Goal: Ask a question

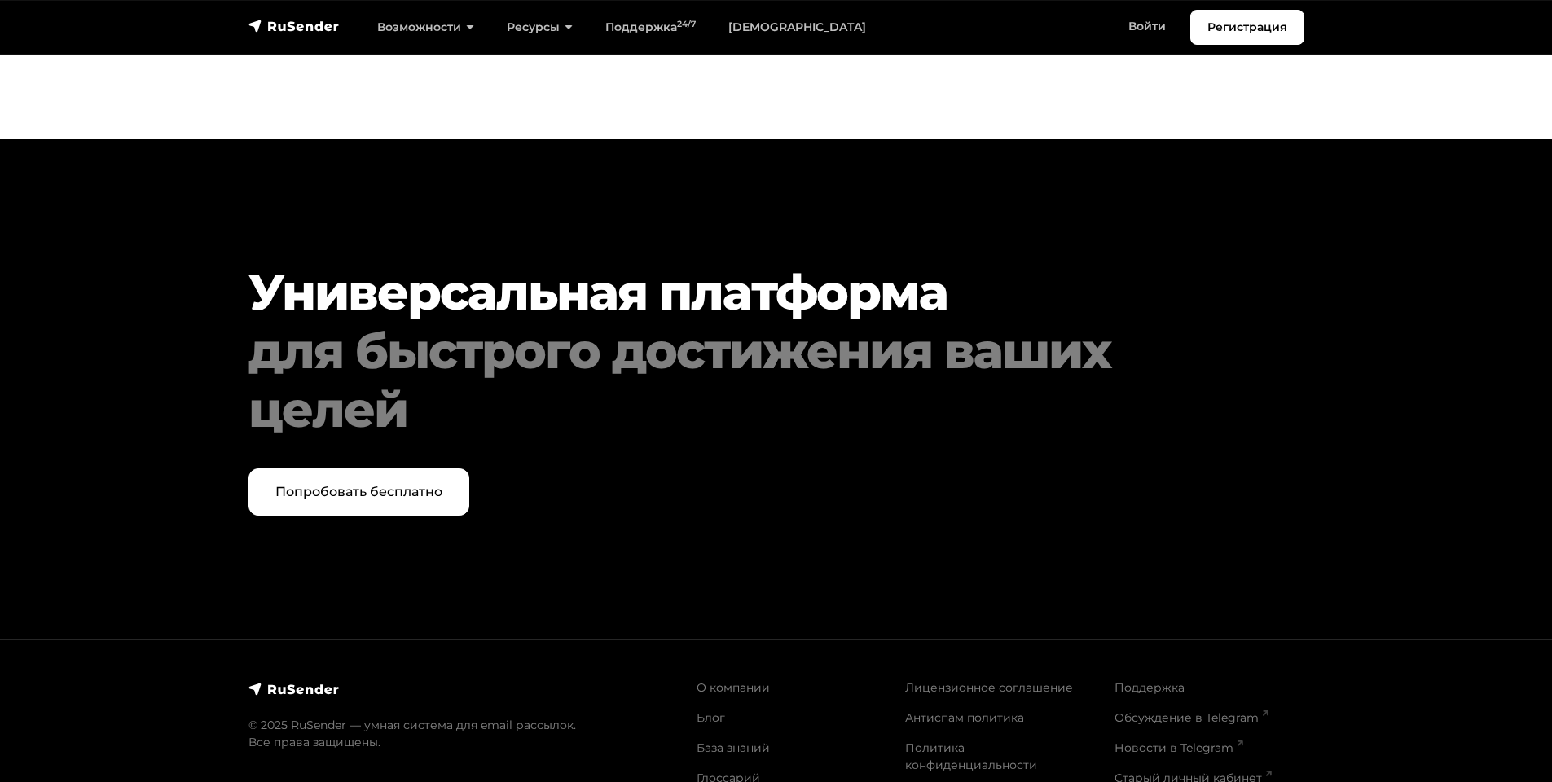
scroll to position [8330, 0]
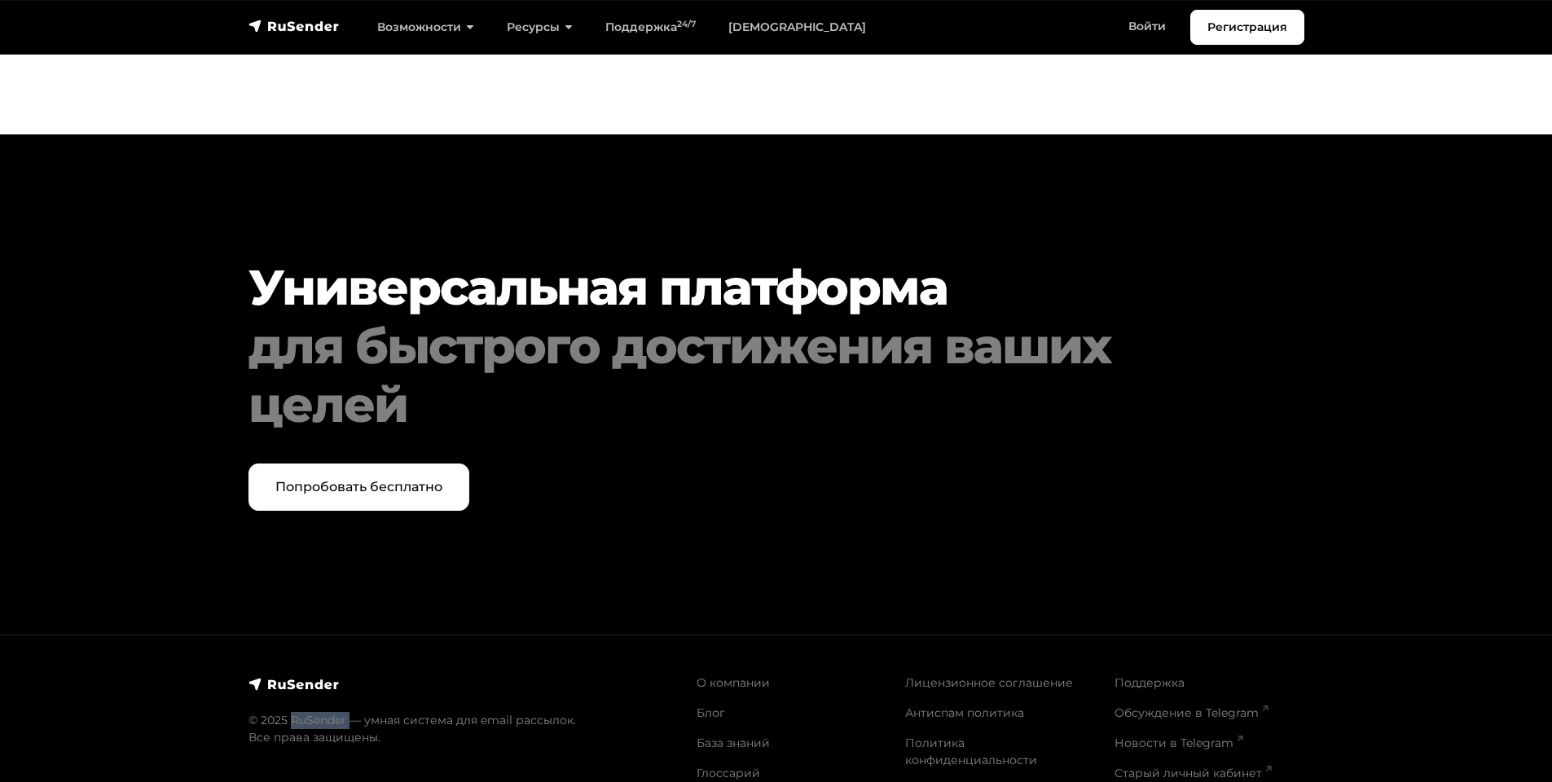
drag, startPoint x: 349, startPoint y: 653, endPoint x: 292, endPoint y: 654, distance: 57.0
click at [292, 712] on p "© 2025 RuSender — умная система для email рассылок. Все права защищены." at bounding box center [462, 729] width 428 height 34
copy p "RuSender"
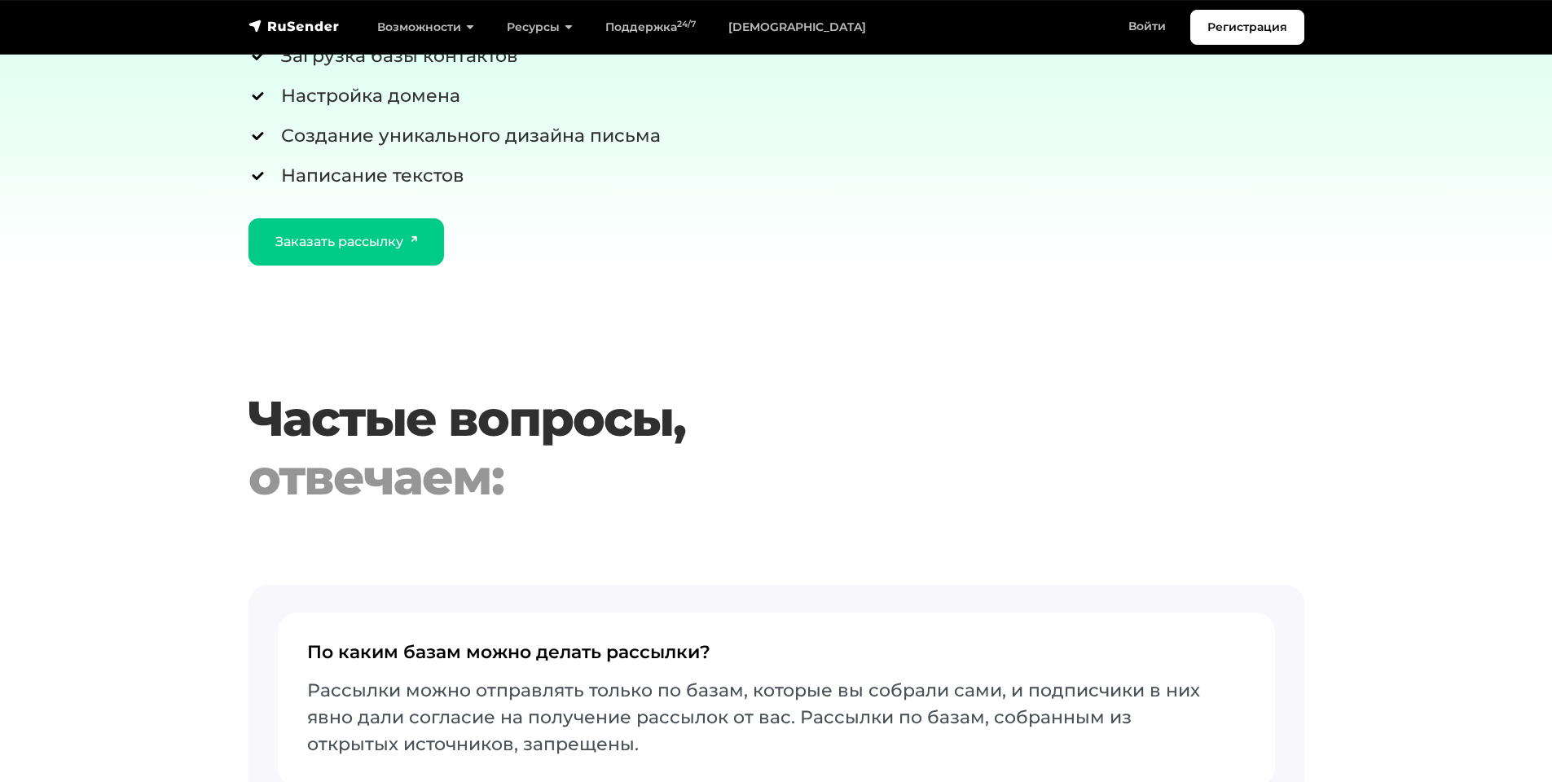
scroll to position [6212, 0]
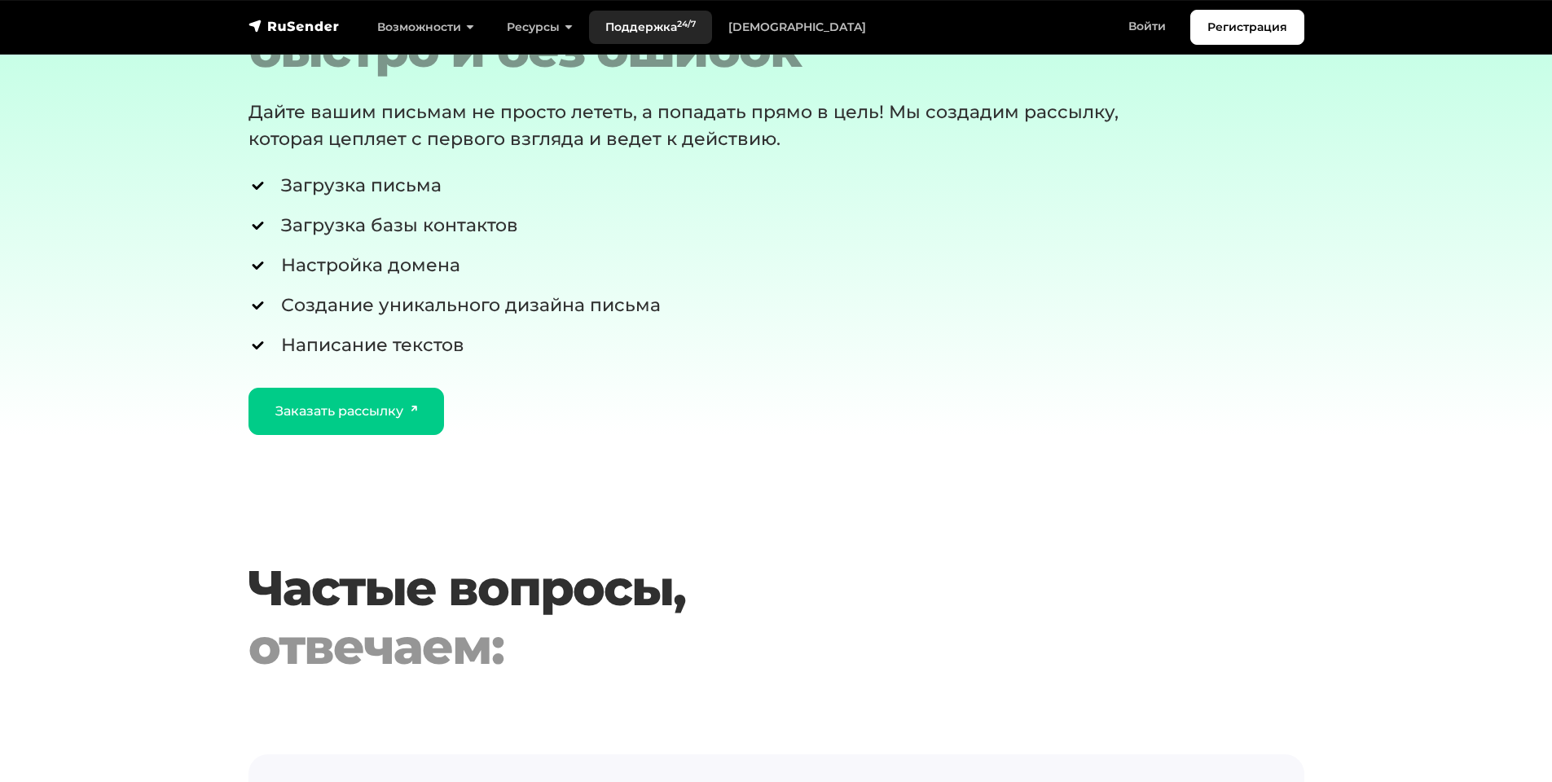
click at [659, 26] on link "Поддержка 24/7" at bounding box center [650, 27] width 123 height 33
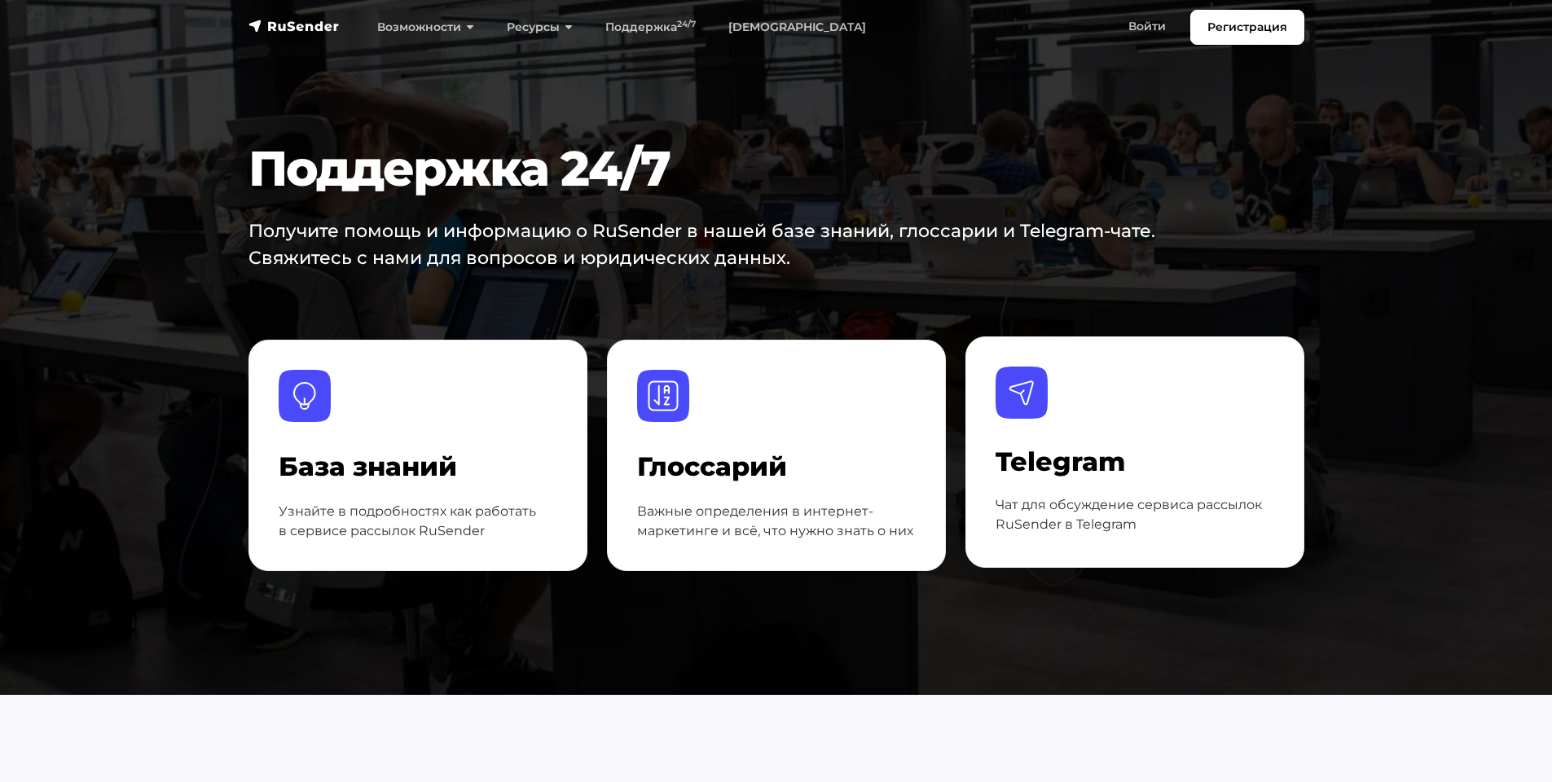
click at [1108, 490] on div "Telegram Чат для обсуждение сервиса рассылок RuSender в Telegram" at bounding box center [1134, 493] width 279 height 90
